Goal: Task Accomplishment & Management: Complete application form

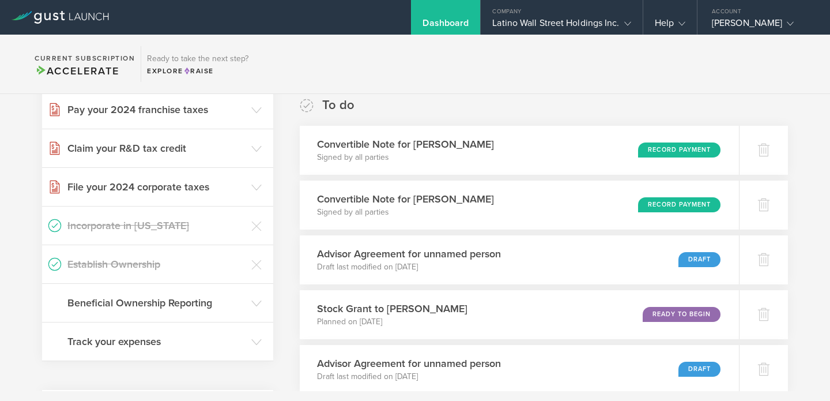
scroll to position [97, 0]
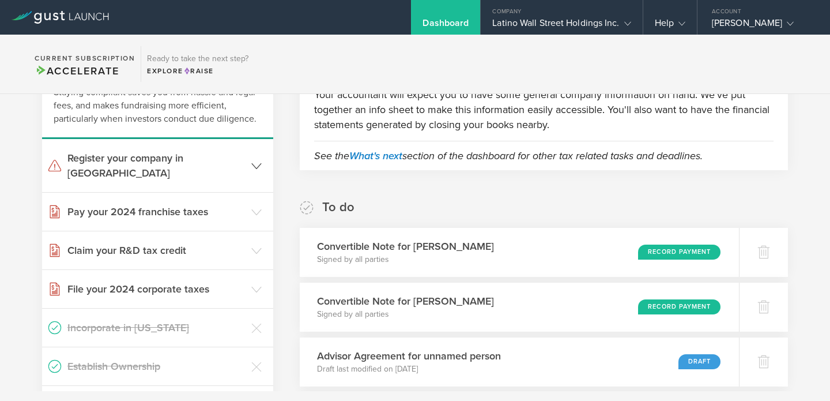
click at [253, 161] on icon at bounding box center [256, 166] width 10 height 10
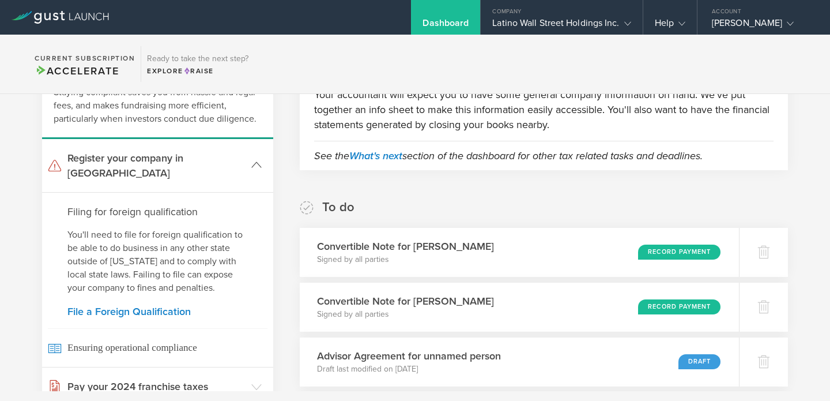
click at [253, 160] on icon at bounding box center [256, 165] width 10 height 10
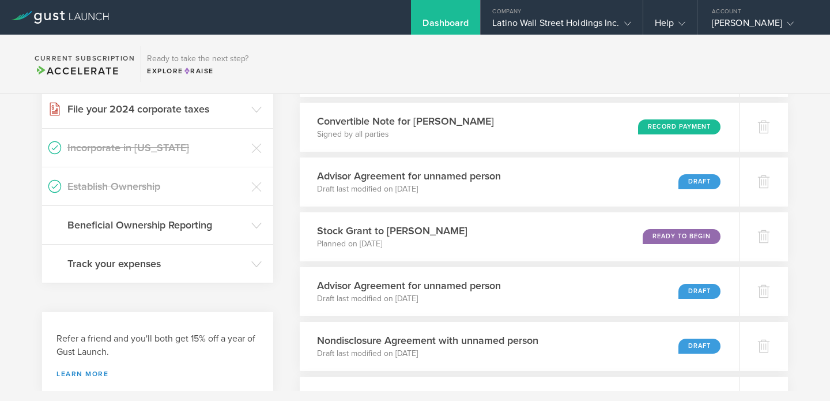
scroll to position [0, 0]
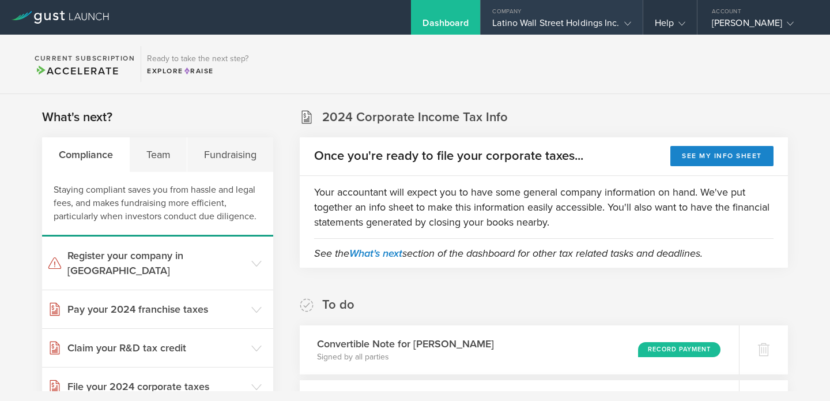
click at [560, 22] on div "Latino Wall Street Holdings Inc." at bounding box center [561, 25] width 138 height 17
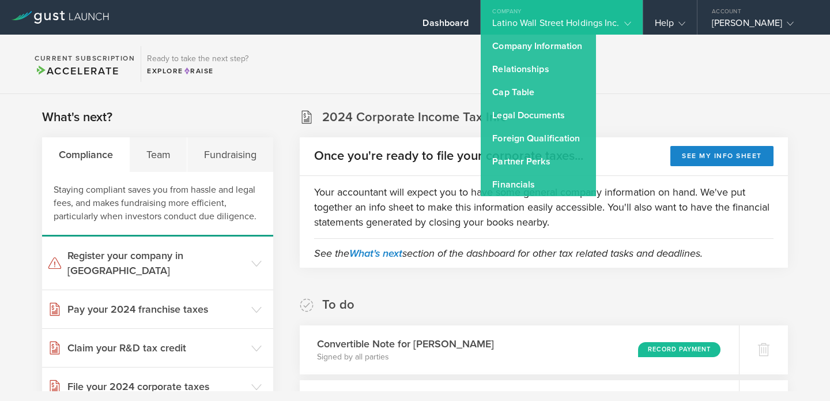
click at [222, 123] on section "What's next? Compliance Team Fundraising Staying compliant saves you from hassl…" at bounding box center [157, 334] width 231 height 452
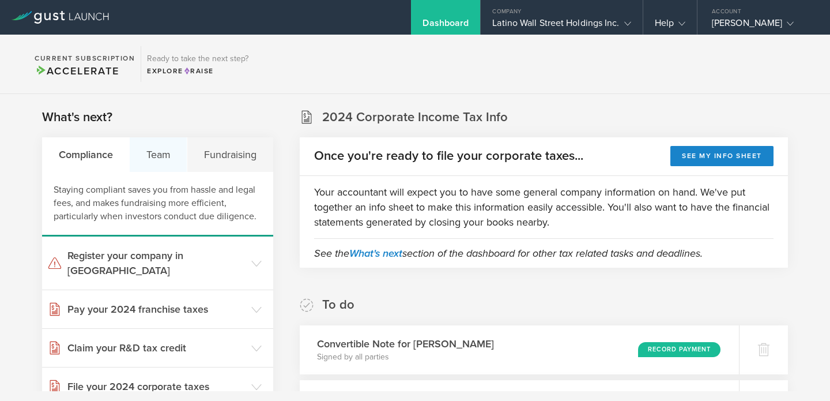
click at [153, 157] on div "Team" at bounding box center [159, 154] width 58 height 35
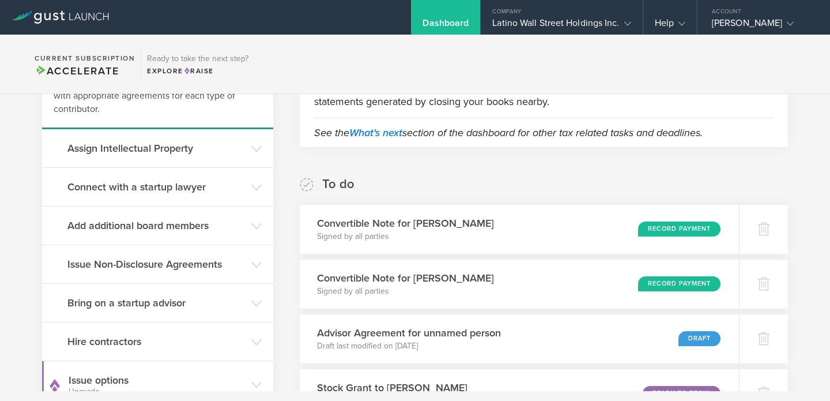
scroll to position [150, 0]
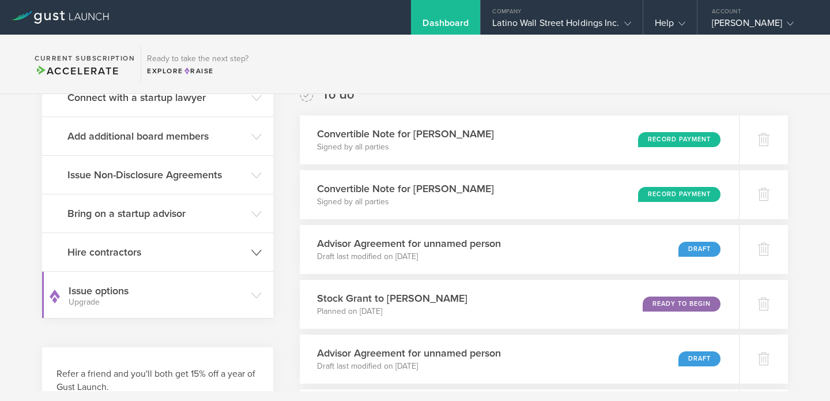
click at [105, 257] on h3 "Hire contractors" at bounding box center [156, 251] width 178 height 15
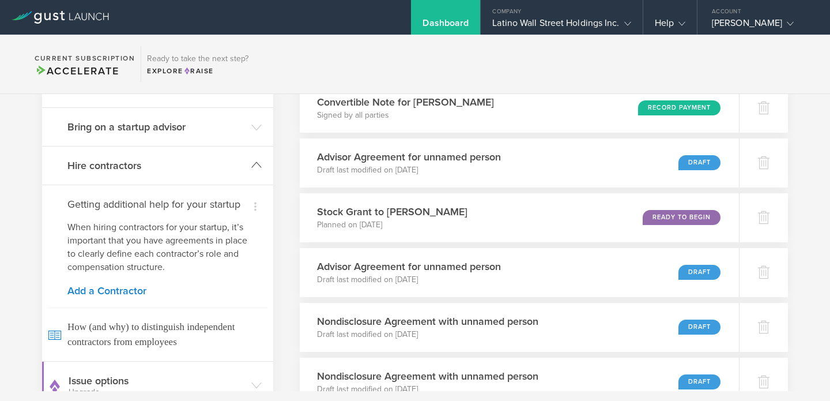
scroll to position [338, 0]
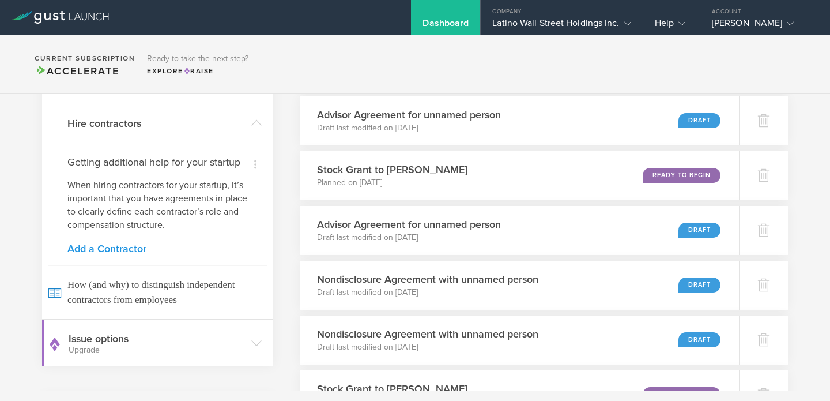
click at [105, 251] on link "Add a Contractor" at bounding box center [157, 248] width 180 height 10
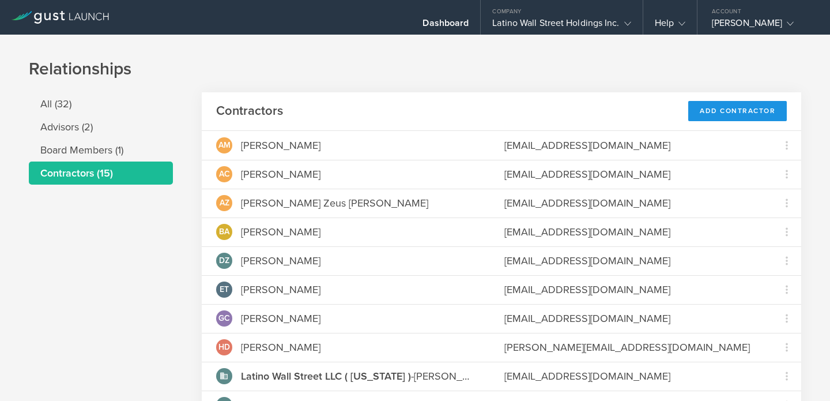
click at [715, 115] on div "Add Contractor" at bounding box center [737, 111] width 99 height 20
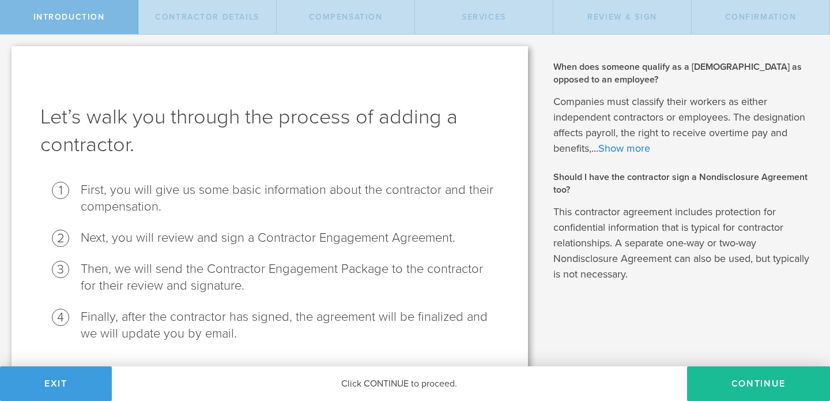
scroll to position [33, 0]
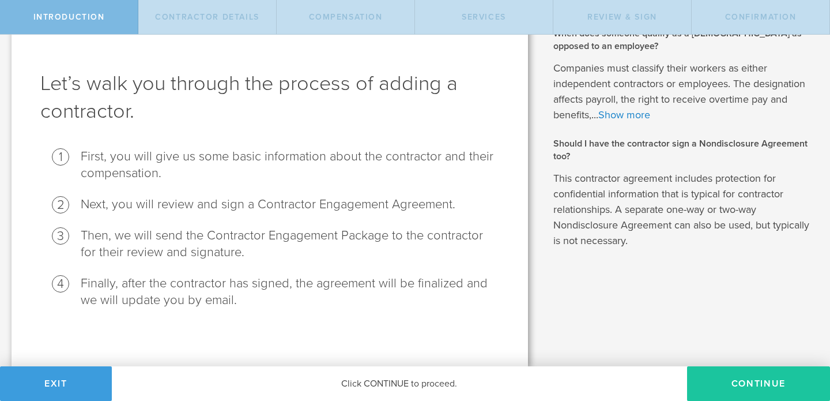
click at [723, 380] on button "Continue" at bounding box center [758, 383] width 143 height 35
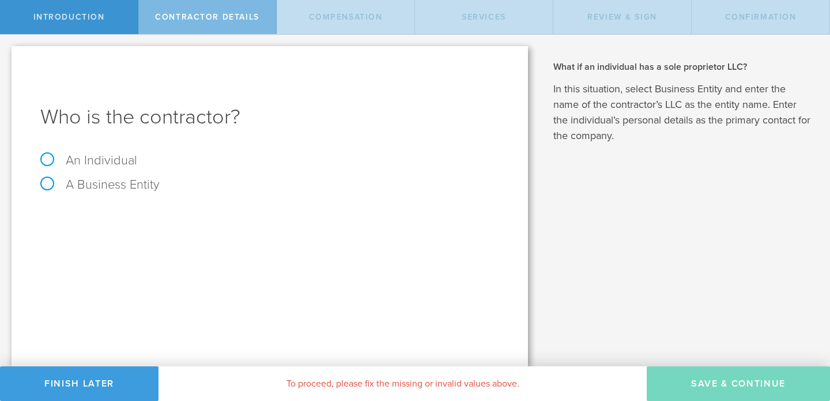
scroll to position [0, 0]
click at [97, 148] on div "Who is the contractor? An Individual A Business Entity" at bounding box center [270, 206] width 516 height 320
click at [98, 156] on label "An Individual" at bounding box center [88, 160] width 97 height 15
click at [7, 53] on input "An Individual" at bounding box center [3, 44] width 7 height 18
radio input "true"
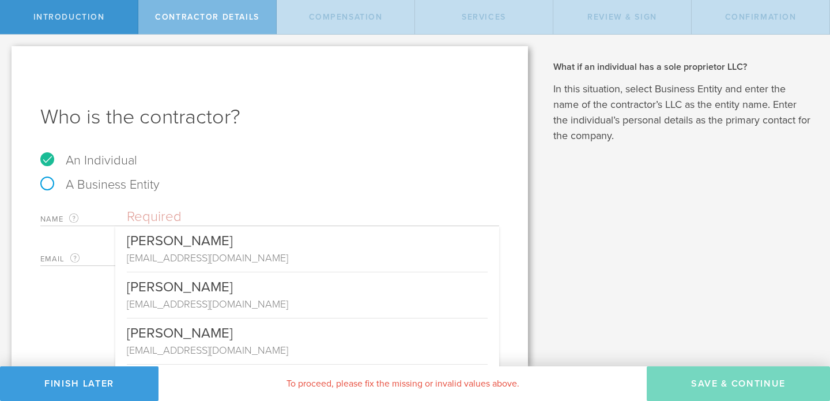
click at [182, 221] on input "text" at bounding box center [313, 216] width 372 height 17
paste input "Adrienne Ferguson"
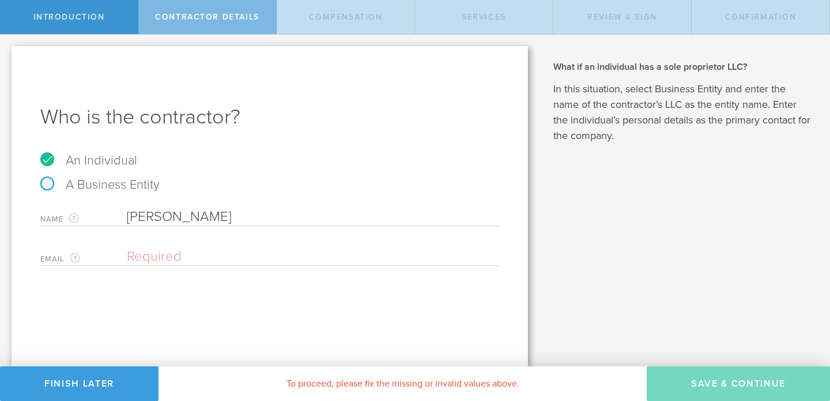
drag, startPoint x: 132, startPoint y: 217, endPoint x: 102, endPoint y: 214, distance: 30.1
click at [102, 214] on div "Name The first and last name of the person that you are hiring as a contractor.…" at bounding box center [269, 214] width 459 height 24
type input "Adrienne Ferguson"
click at [205, 307] on div "Who is the contractor? An Individual A Business Entity Name The first and last …" at bounding box center [270, 206] width 516 height 320
click at [294, 251] on input "email" at bounding box center [310, 256] width 367 height 17
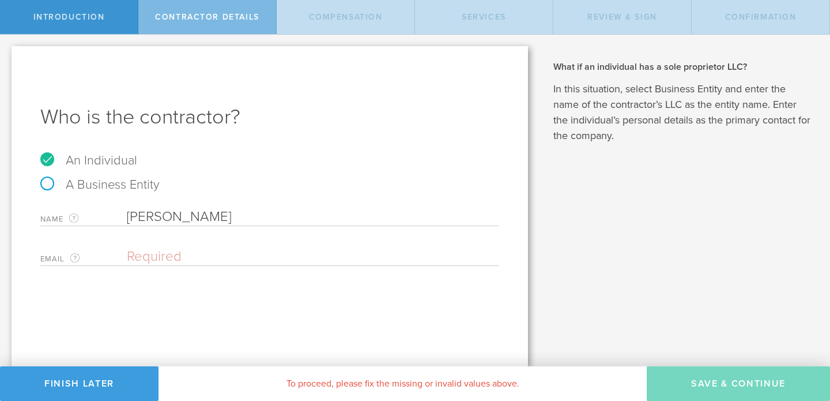
paste input "[EMAIL_ADDRESS][DOMAIN_NAME]"
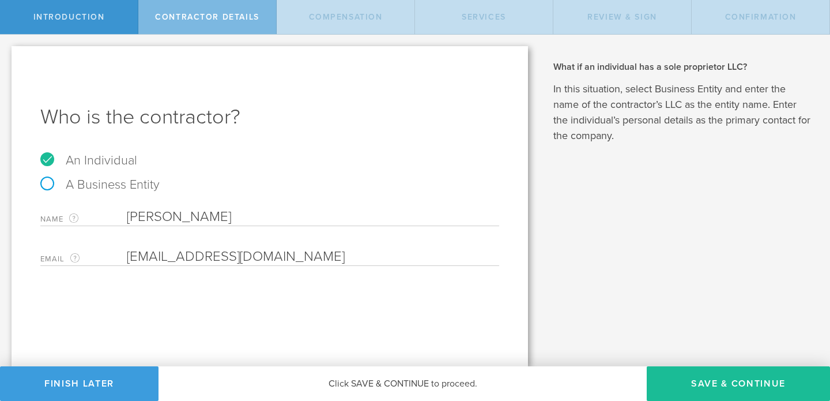
drag, startPoint x: 370, startPoint y: 257, endPoint x: 278, endPoint y: 86, distance: 193.9
click at [278, 86] on div "Who is the contractor? An Individual A Business Entity Name The first and last …" at bounding box center [270, 206] width 516 height 320
type input "[EMAIL_ADDRESS][DOMAIN_NAME]"
click at [755, 390] on button "Save & Continue" at bounding box center [738, 383] width 183 height 35
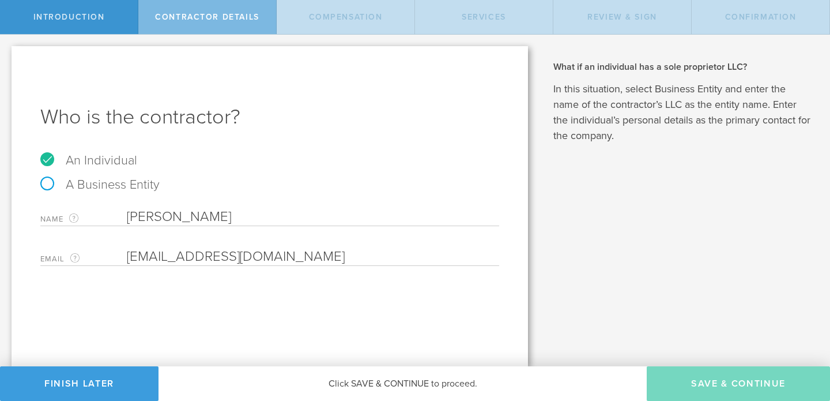
select select "none"
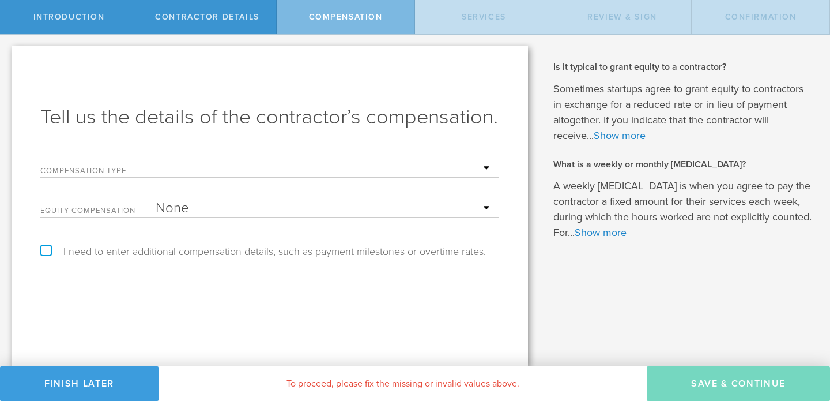
click at [463, 163] on select "Hourly Daily Weekly Retainer Monthly Retainer Project Flat Rate No cash compens…" at bounding box center [325, 168] width 338 height 17
select select "monthlyRetainer"
click at [156, 160] on select "Hourly Daily Weekly Retainer Monthly Retainer Project Flat Rate No cash compens…" at bounding box center [325, 168] width 338 height 17
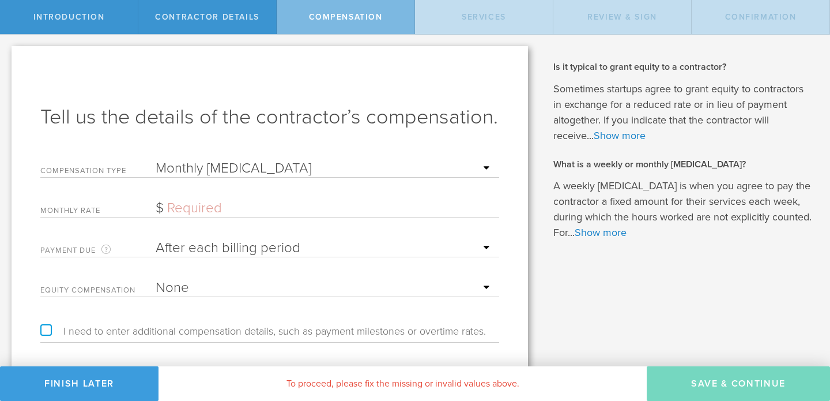
click at [206, 201] on input "text" at bounding box center [325, 207] width 338 height 17
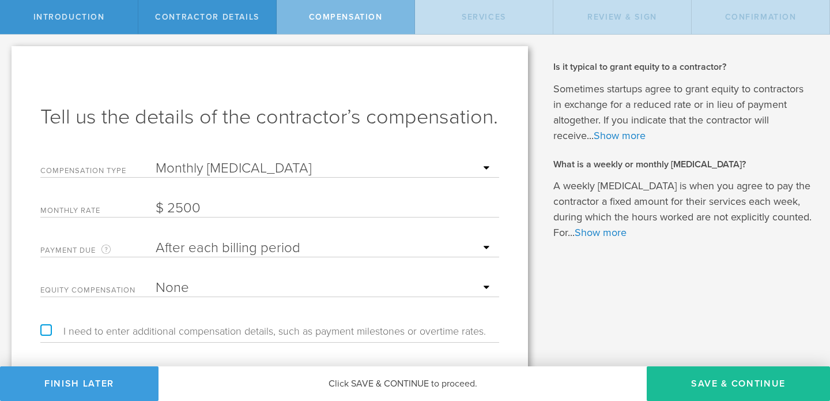
type input "2,500"
click at [167, 85] on div "Tell us the details of the contractor’s compensation. Compensation Type Hourly …" at bounding box center [270, 224] width 516 height 357
click at [208, 163] on select "Hourly Daily Weekly Retainer Monthly Retainer Project Flat Rate No cash compens…" at bounding box center [325, 168] width 338 height 17
click at [230, 254] on select "After each billing period Before each billing period" at bounding box center [325, 247] width 338 height 17
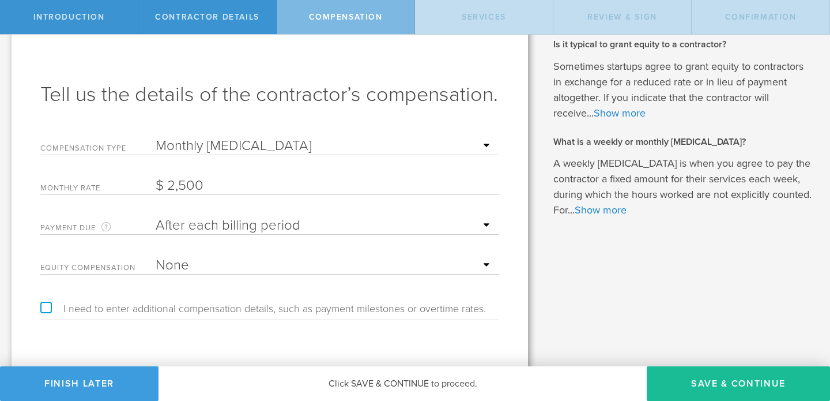
scroll to position [37, 0]
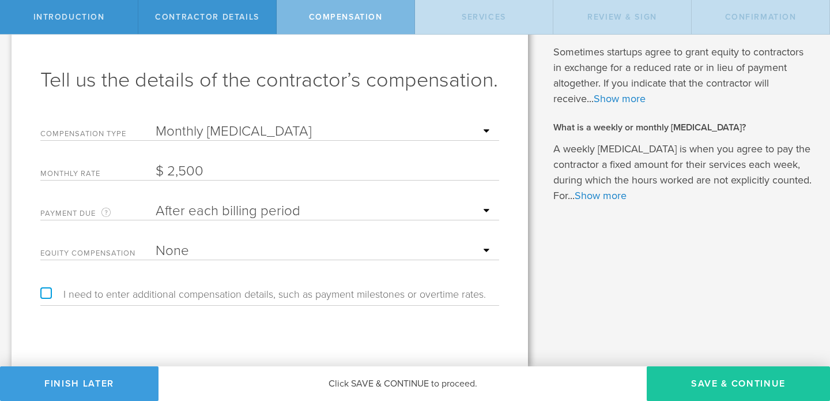
click at [729, 384] on button "Save & Continue" at bounding box center [738, 383] width 183 height 35
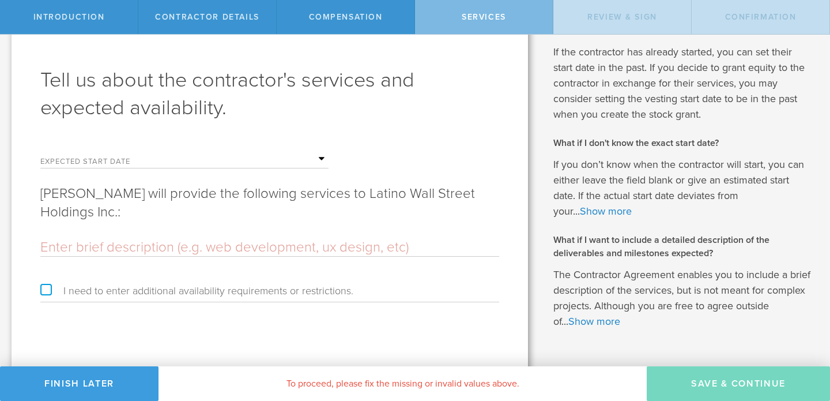
scroll to position [0, 0]
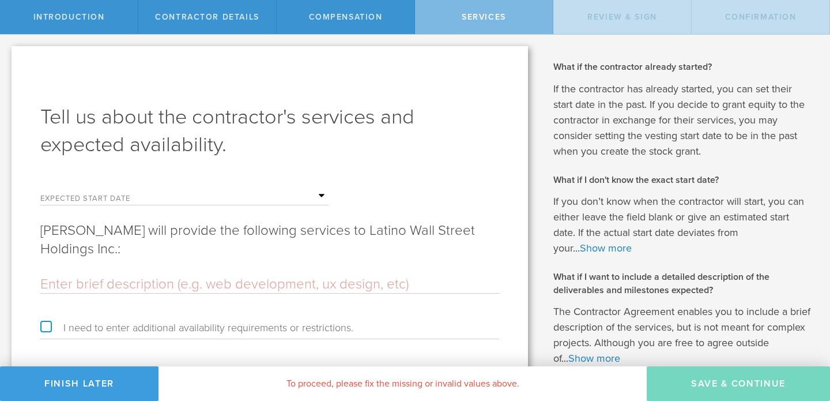
click at [203, 288] on input "text" at bounding box center [269, 284] width 459 height 17
paste input "Your responsibilities will include: Event planning, coordination and logistics …"
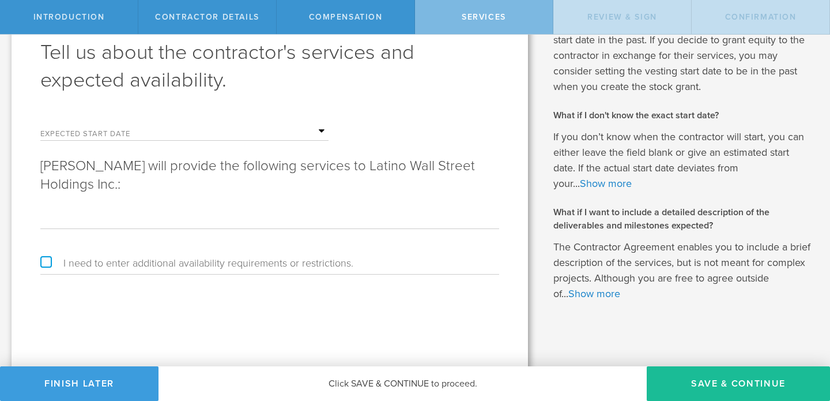
scroll to position [68, 0]
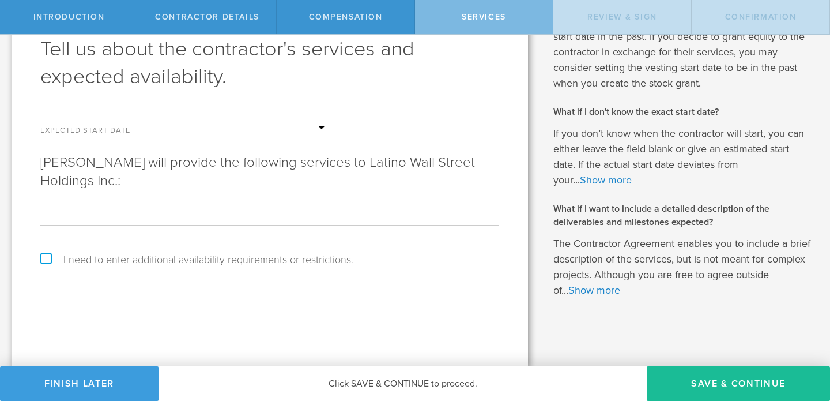
type input "Your responsibilities will include: Event planning, coordination and logistics …"
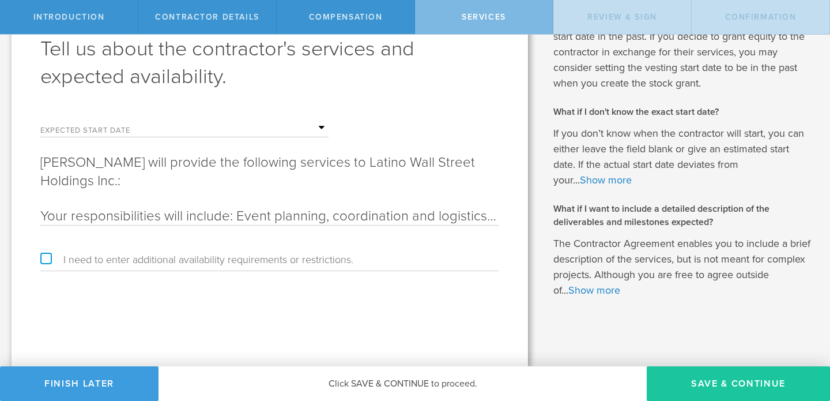
click at [710, 378] on button "Save & Continue" at bounding box center [738, 383] width 183 height 35
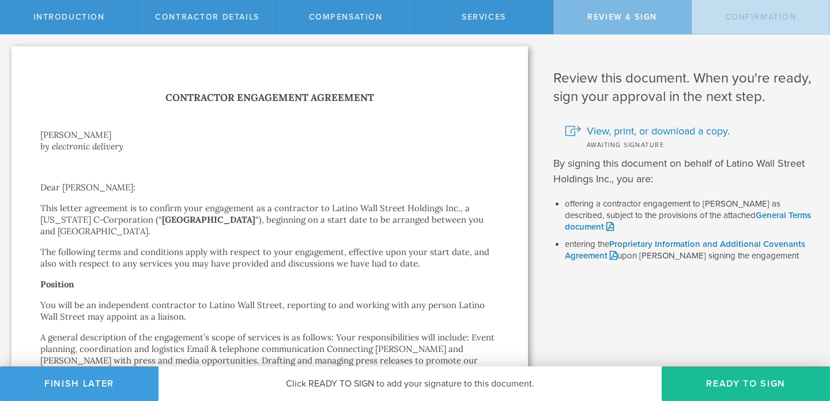
scroll to position [744, 0]
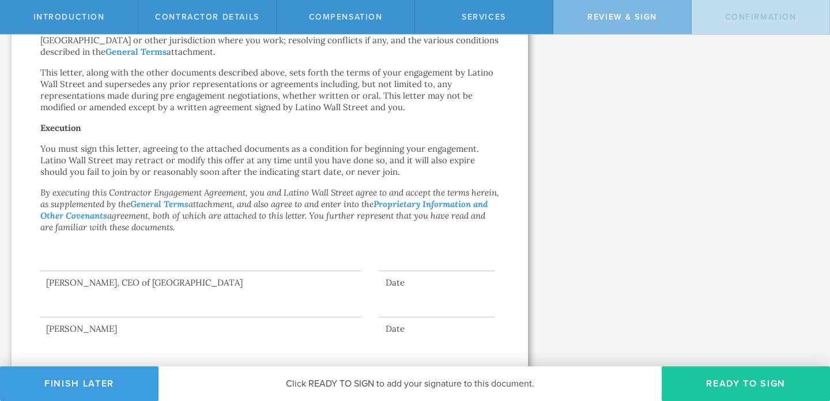
click at [733, 376] on button "Ready to Sign" at bounding box center [746, 383] width 168 height 35
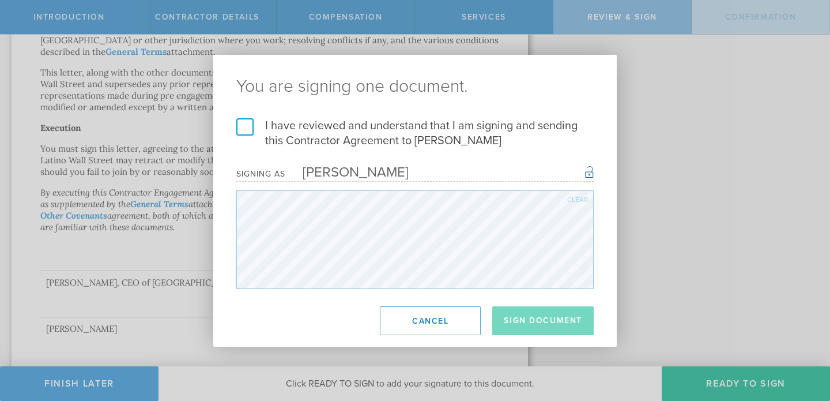
click at [361, 126] on label "I have reviewed and understand that I am signing and sending this Contractor Ag…" at bounding box center [414, 133] width 357 height 30
click at [0, 0] on input "I have reviewed and understand that I am signing and sending this Contractor Ag…" at bounding box center [0, 0] width 0 height 0
click at [552, 318] on button "Sign Document" at bounding box center [542, 320] width 101 height 29
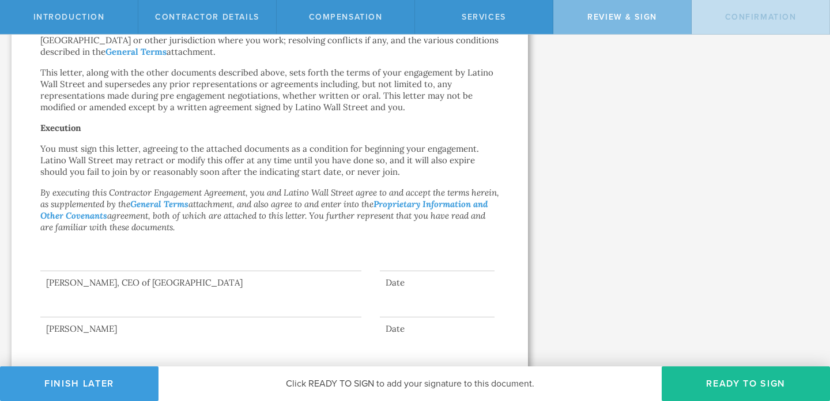
scroll to position [0, 0]
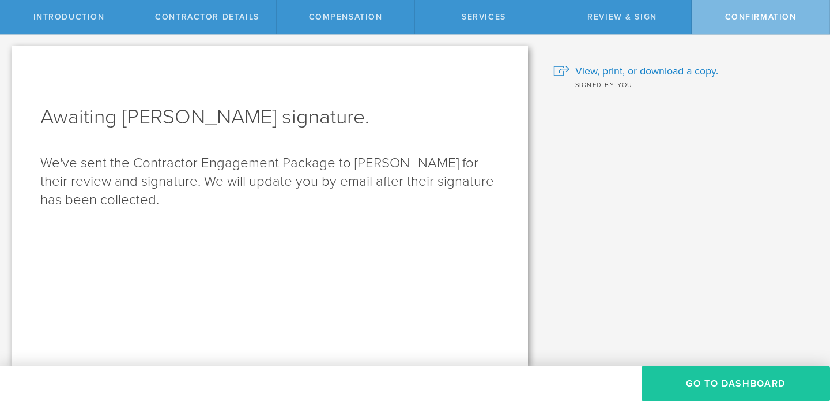
click at [708, 393] on button "Go To Dashboard" at bounding box center [736, 383] width 188 height 35
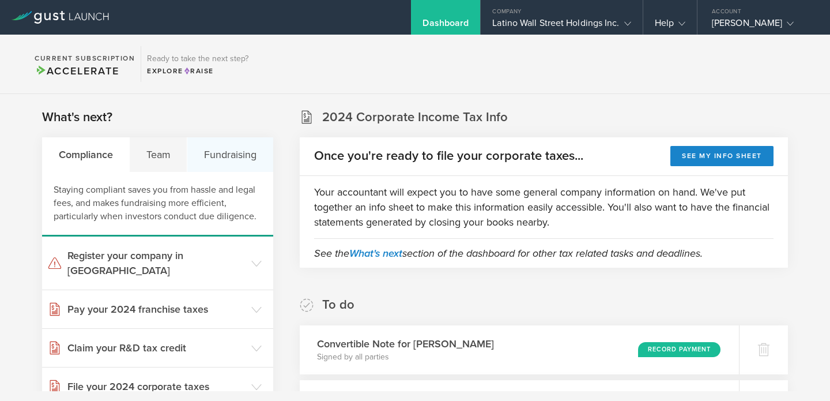
click at [214, 157] on div "Fundraising" at bounding box center [229, 154] width 85 height 35
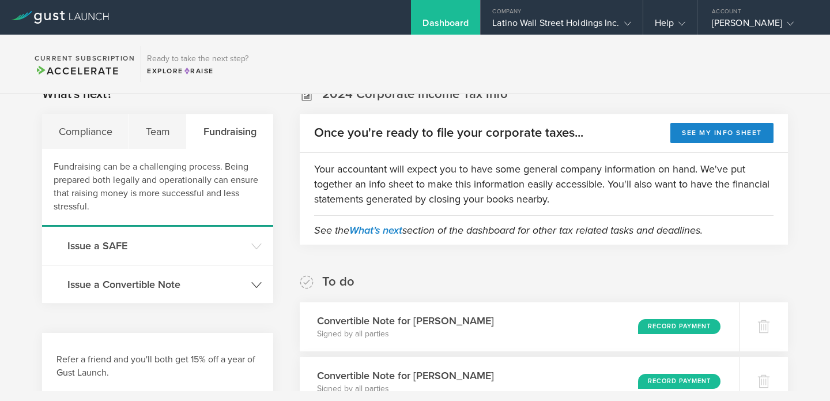
scroll to position [44, 0]
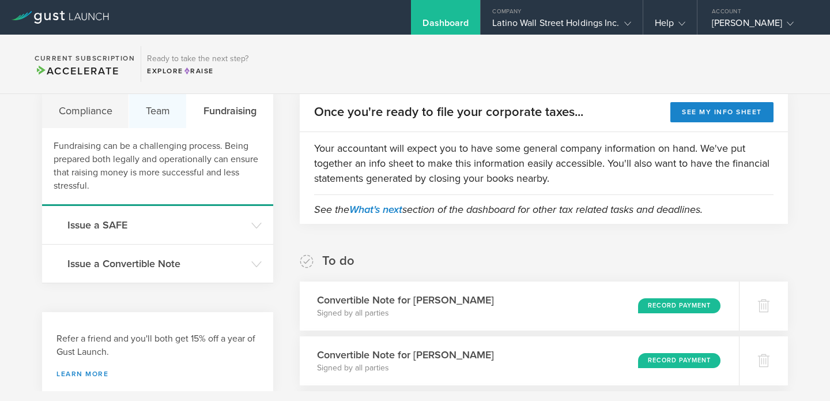
click at [161, 99] on div "Team" at bounding box center [158, 110] width 58 height 35
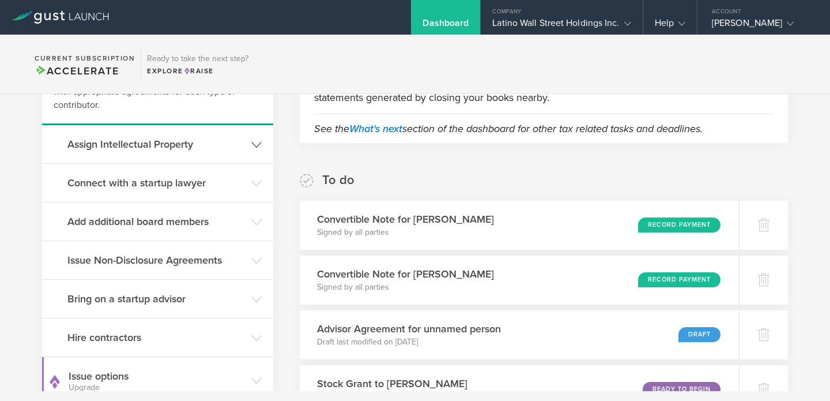
scroll to position [127, 0]
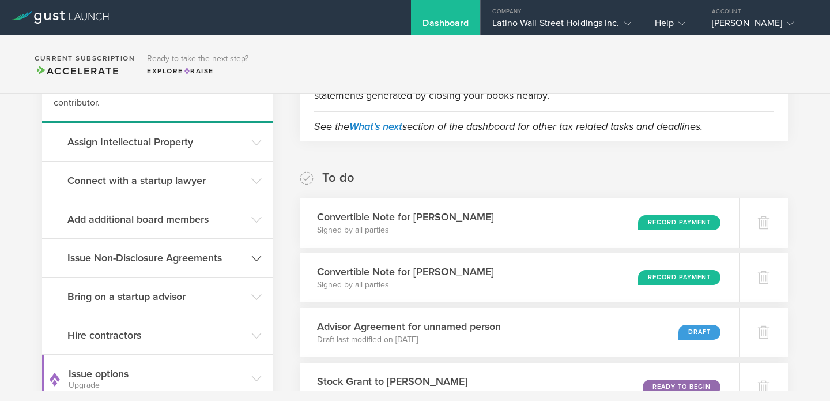
click at [225, 260] on h3 "Issue Non-Disclosure Agreements" at bounding box center [156, 257] width 178 height 15
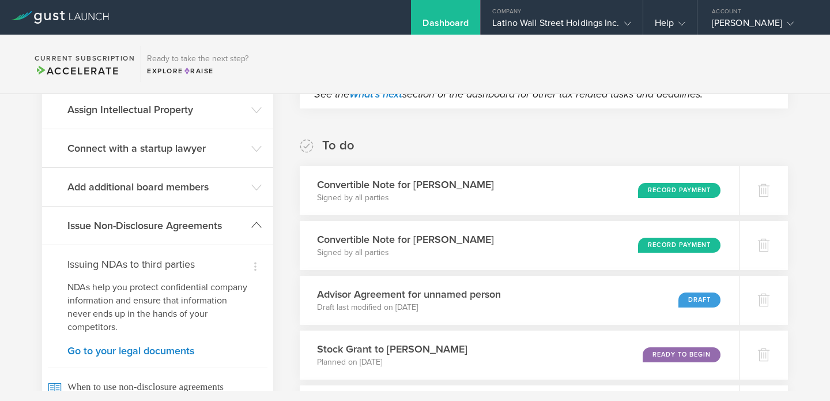
scroll to position [198, 0]
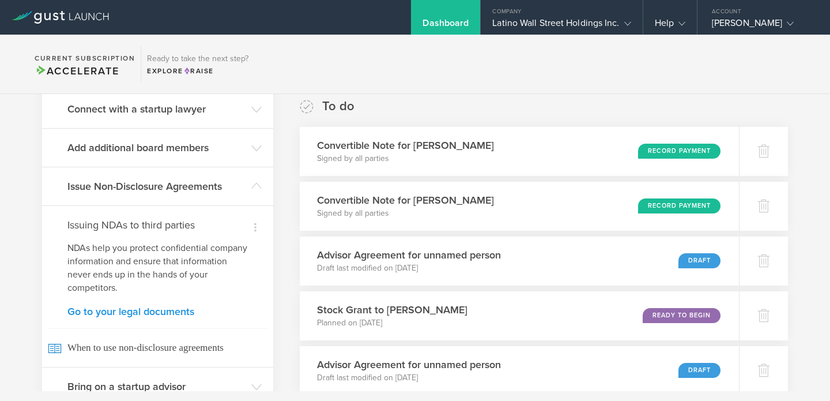
click at [156, 314] on link "Go to your legal documents" at bounding box center [157, 311] width 180 height 10
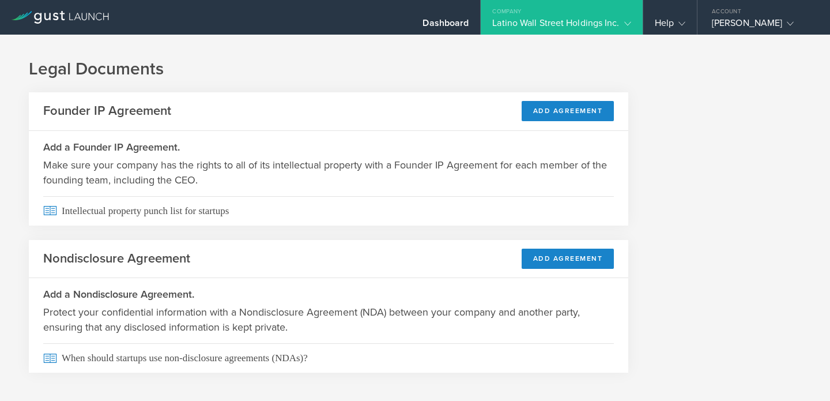
scroll to position [15, 0]
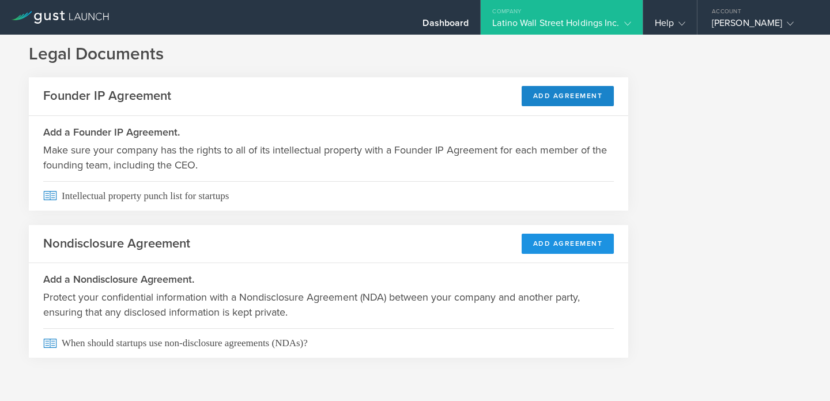
click at [565, 242] on button "Add Agreement" at bounding box center [568, 243] width 93 height 20
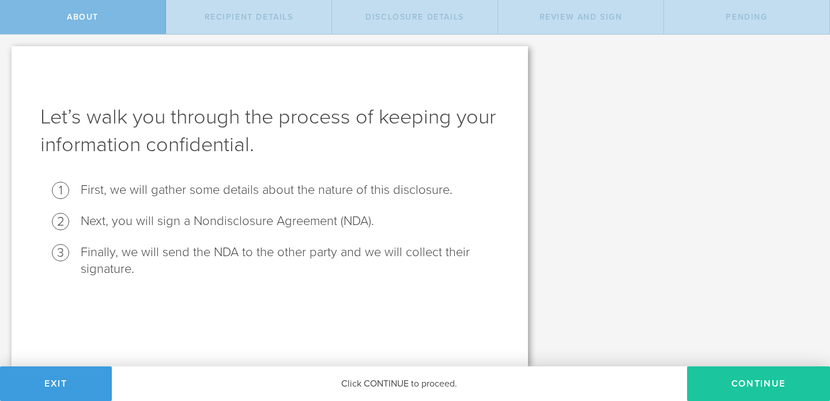
click at [751, 373] on button "Continue" at bounding box center [758, 383] width 143 height 35
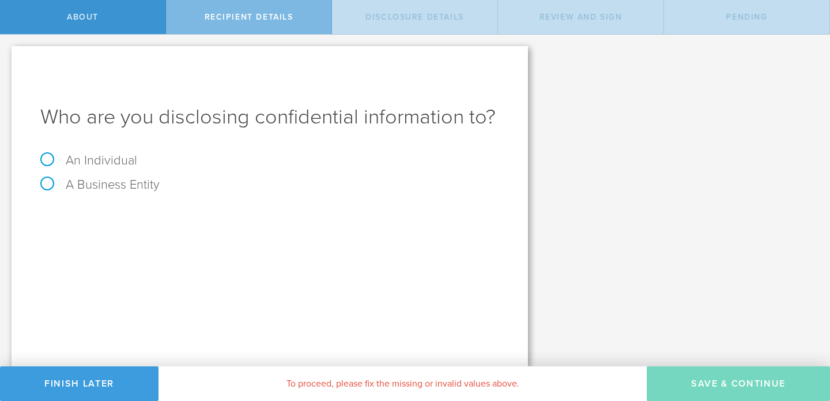
click at [142, 164] on div "An Individual" at bounding box center [269, 166] width 459 height 24
click at [127, 160] on label "An Individual" at bounding box center [88, 160] width 97 height 15
click at [7, 53] on input "An Individual" at bounding box center [3, 44] width 7 height 18
radio input "true"
click at [195, 220] on input "text" at bounding box center [313, 216] width 372 height 17
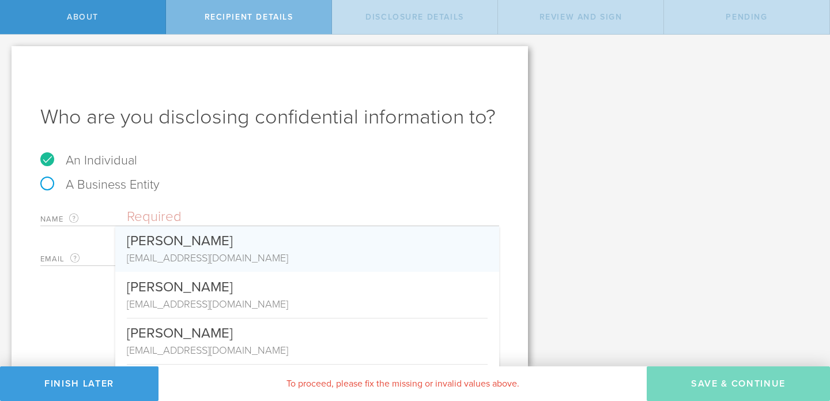
click at [257, 255] on div "adrienneferguson1@gmail.com" at bounding box center [307, 257] width 361 height 15
type input "Adrienne Ferguson"
type input "adrienneferguson1@gmail.com"
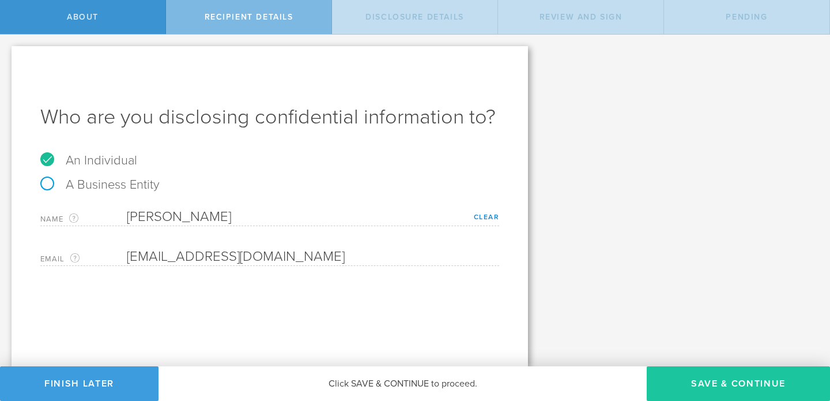
click at [761, 383] on button "Save & Continue" at bounding box center [738, 383] width 183 height 35
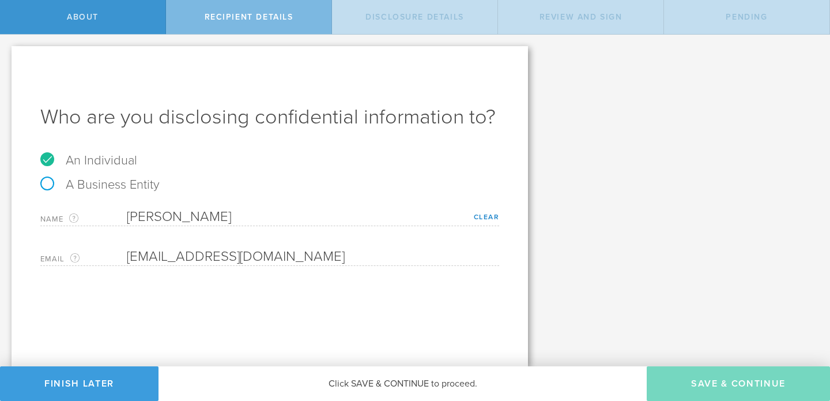
select select "string:5 years"
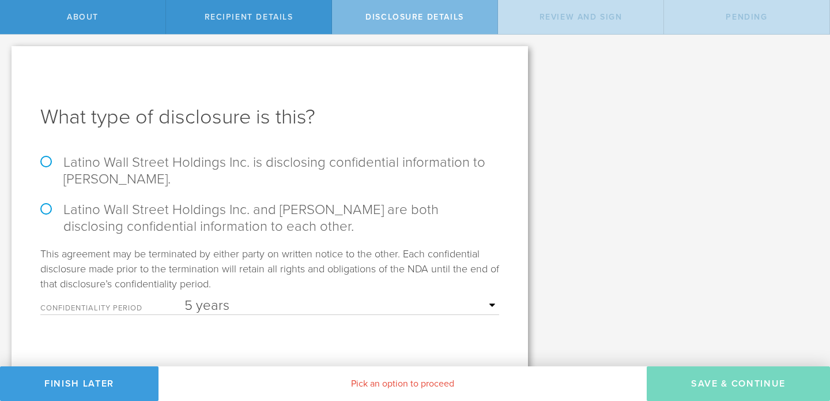
click at [161, 164] on label "Latino Wall Street Holdings Inc. is disclosing confidential information to Adri…" at bounding box center [269, 170] width 459 height 33
click at [7, 59] on input "Latino Wall Street Holdings Inc. is disclosing confidential information to Adri…" at bounding box center [3, 47] width 7 height 24
radio input "true"
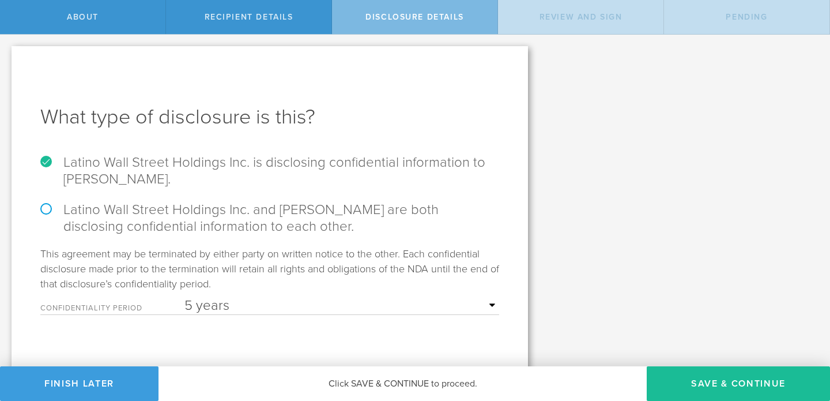
click at [285, 308] on select "1 year 2 years 3 years 4 years 5 years" at bounding box center [341, 305] width 315 height 17
click at [730, 386] on button "Save & Continue" at bounding box center [738, 383] width 183 height 35
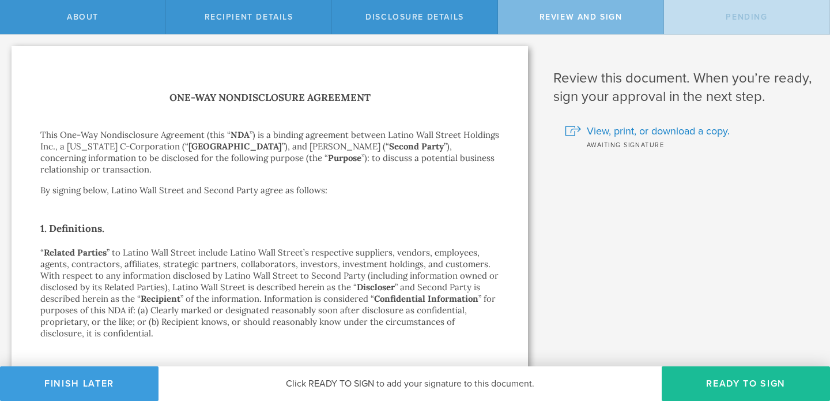
click at [730, 386] on button "Ready to Sign" at bounding box center [746, 383] width 168 height 35
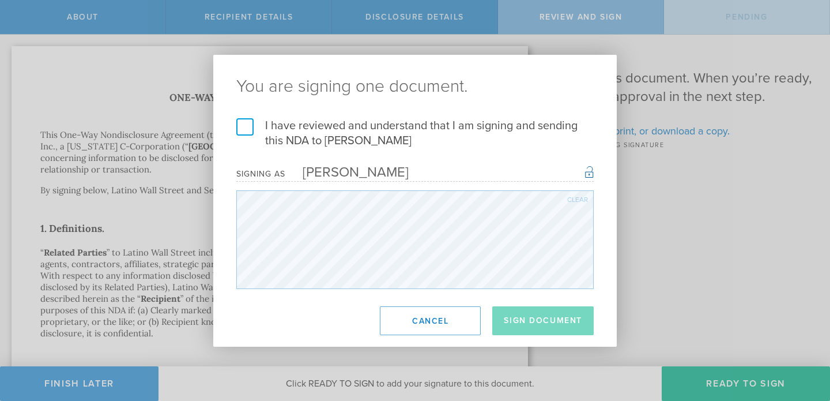
click at [340, 119] on label "I have reviewed and understand that I am signing and sending this NDA to Adrien…" at bounding box center [414, 133] width 357 height 30
click at [0, 0] on input "I have reviewed and understand that I am signing and sending this NDA to Adrien…" at bounding box center [0, 0] width 0 height 0
click at [561, 315] on button "Sign Document" at bounding box center [542, 320] width 101 height 29
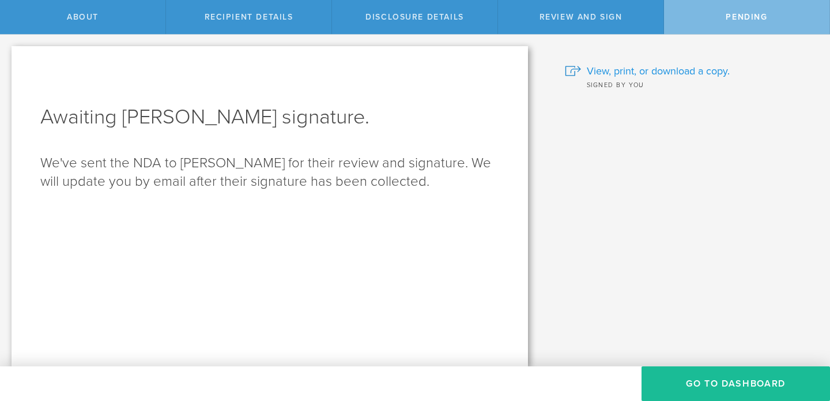
click at [657, 71] on span "View, print, or download a copy." at bounding box center [658, 70] width 143 height 15
click at [701, 382] on button "Go to dashboard" at bounding box center [736, 383] width 188 height 35
